Goal: Navigation & Orientation: Go to known website

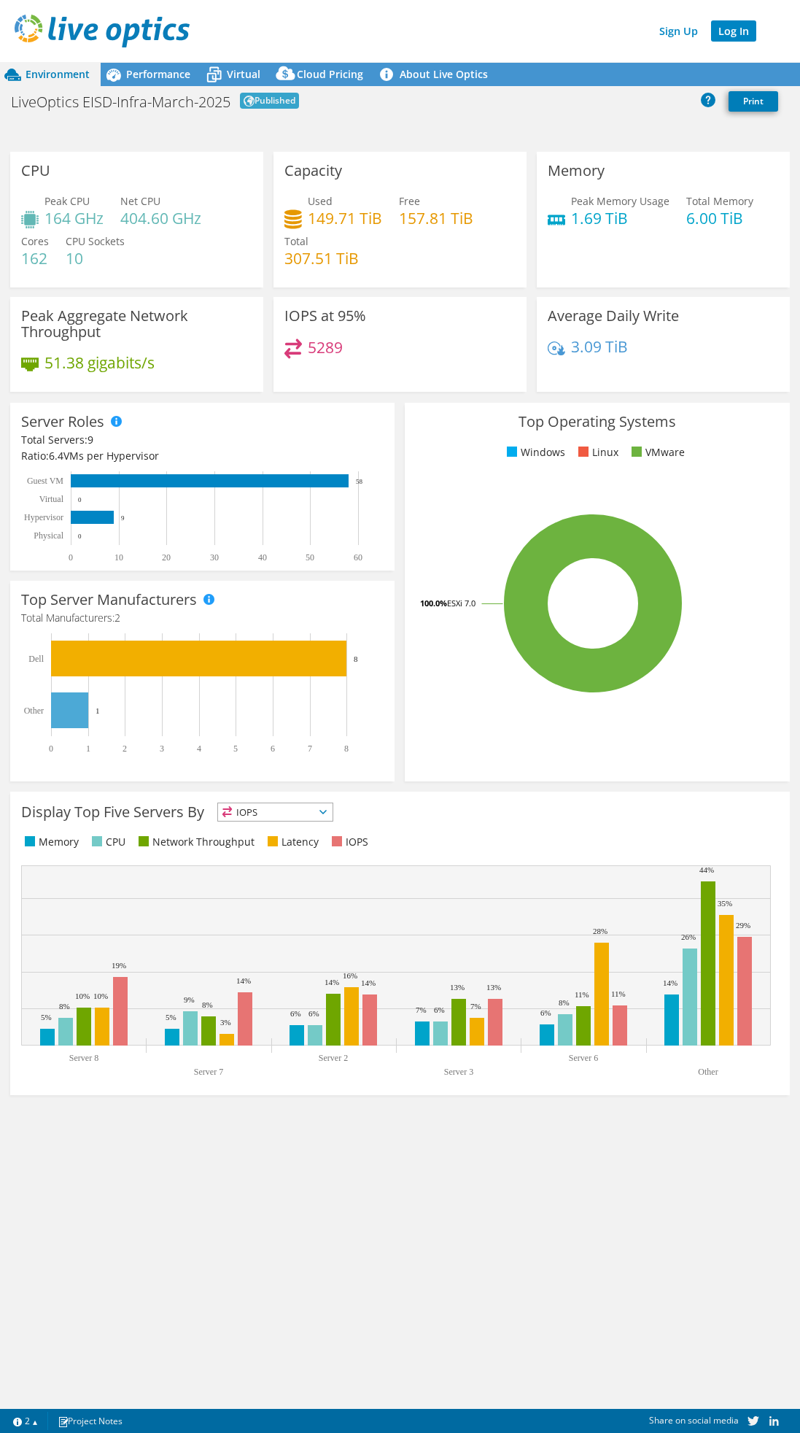
click at [730, 33] on link "Log In" at bounding box center [733, 30] width 45 height 21
click at [736, 33] on link "Log In" at bounding box center [733, 30] width 45 height 21
